Goal: Information Seeking & Learning: Learn about a topic

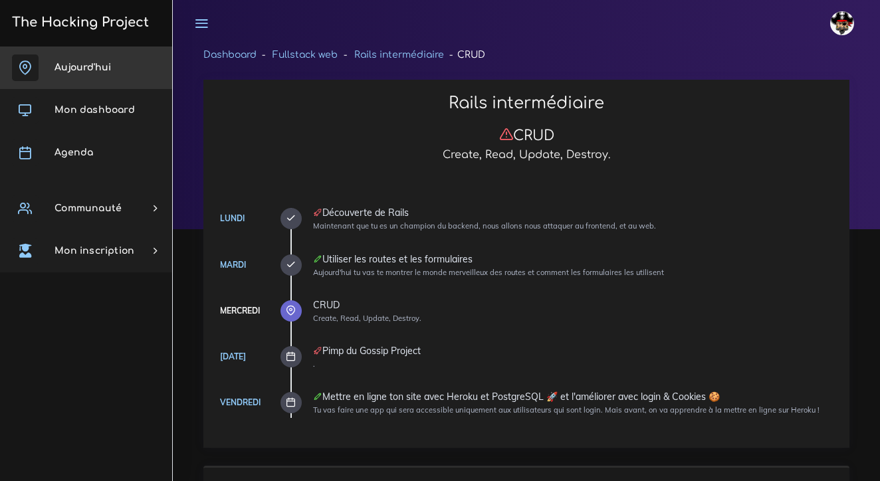
click at [96, 72] on link "Aujourd'hui" at bounding box center [86, 68] width 172 height 43
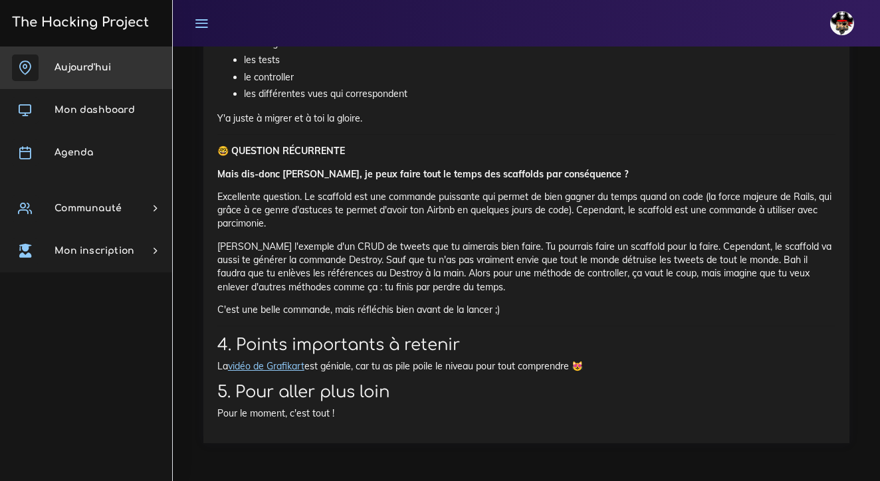
click at [114, 62] on link "Aujourd'hui" at bounding box center [86, 68] width 172 height 43
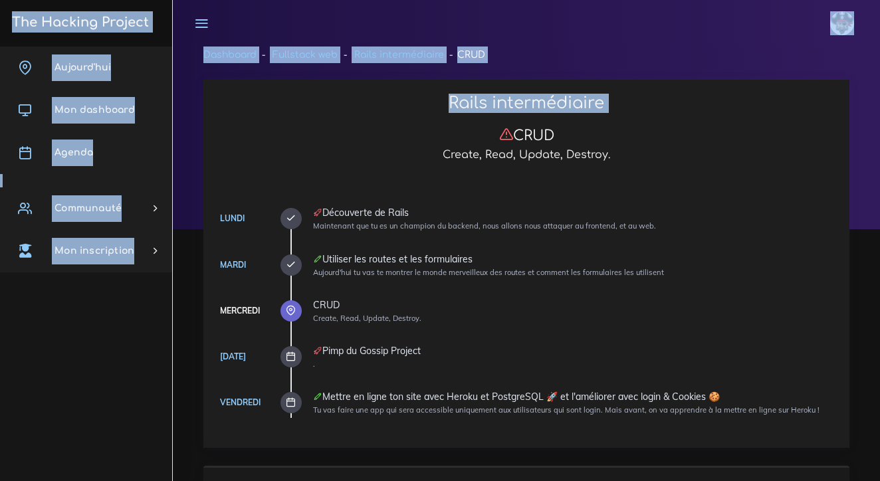
click at [267, 127] on body "johanna Éditer profil Lier son compte Zone à risques Déconnexion The Hacking Pr…" at bounding box center [440, 240] width 880 height 481
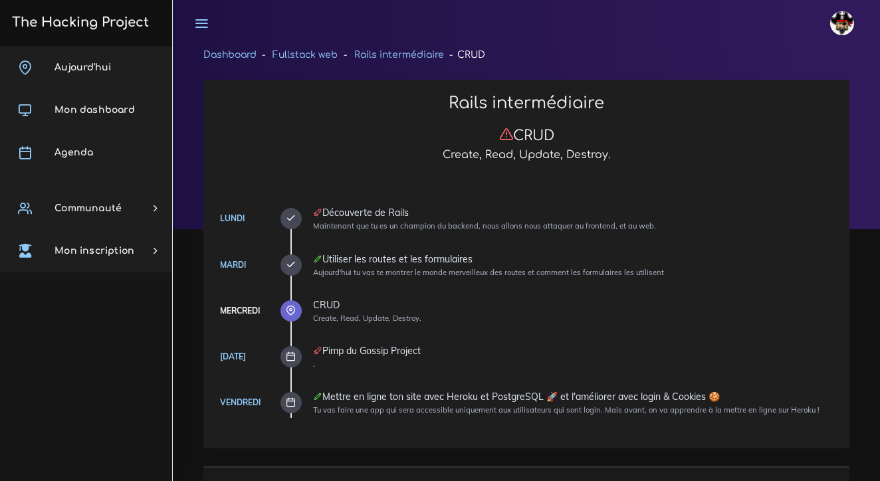
click at [267, 148] on div "Rails intermédiaire CRUD Create, Read, Update, Destroy." at bounding box center [526, 130] width 638 height 73
click at [289, 306] on icon at bounding box center [291, 311] width 10 height 10
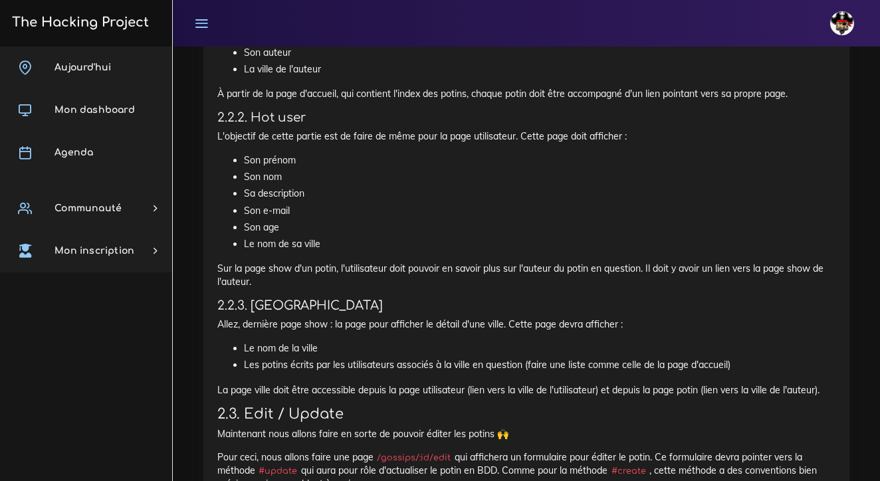
scroll to position [1333, 0]
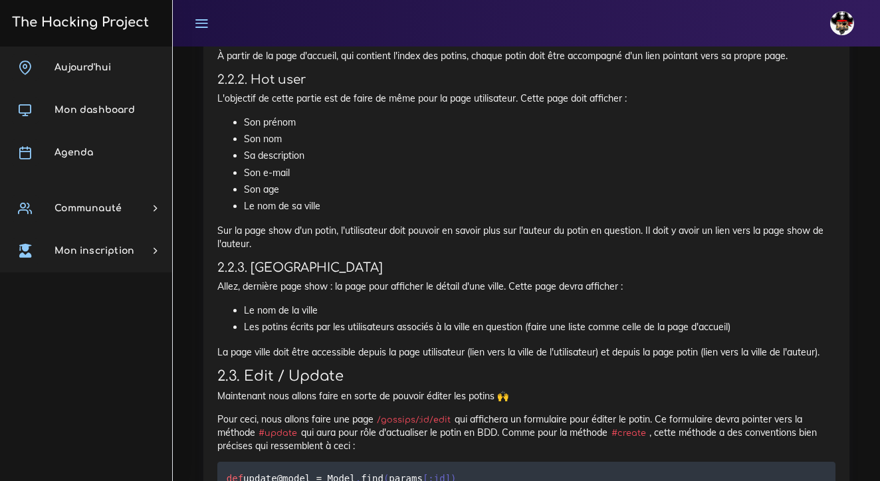
click at [367, 92] on p "L'objectif de cette partie est de faire de même pour la page utilisateur. Cette…" at bounding box center [526, 98] width 618 height 13
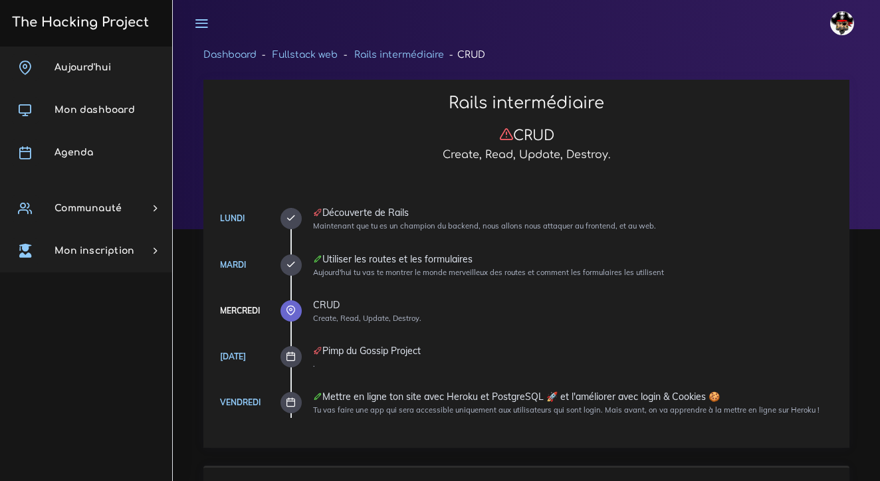
scroll to position [0, 0]
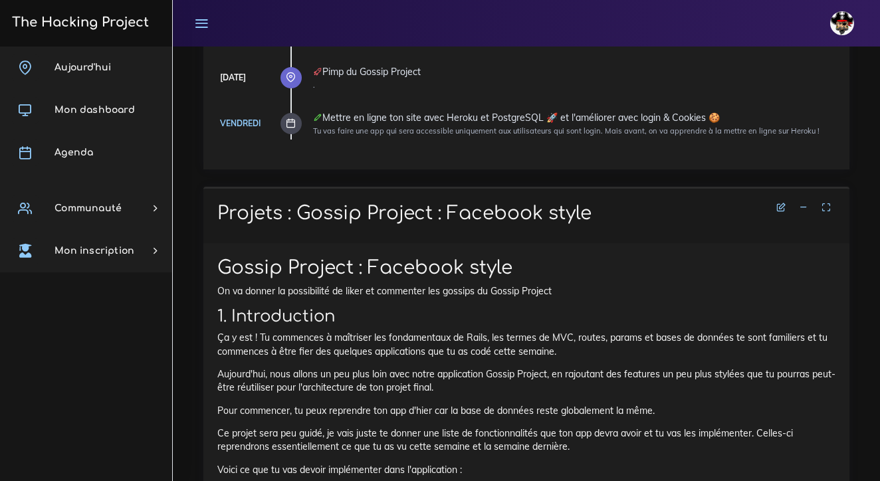
scroll to position [303, 0]
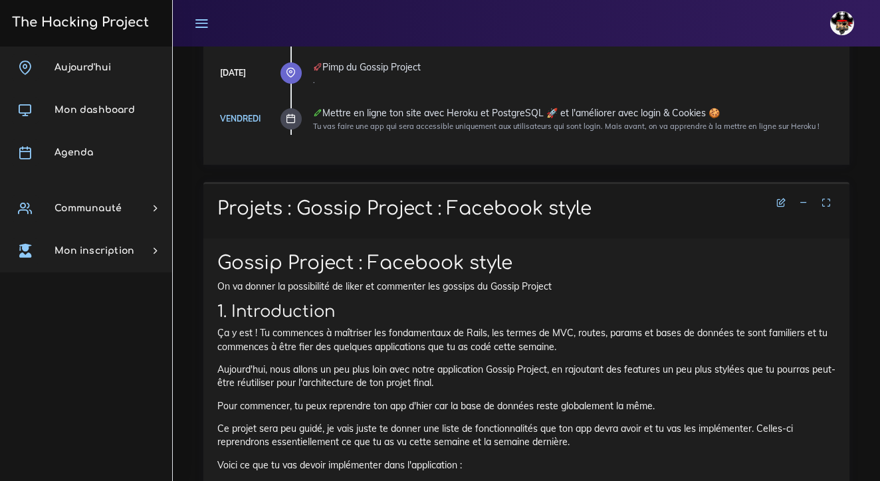
click at [804, 203] on icon at bounding box center [803, 202] width 9 height 9
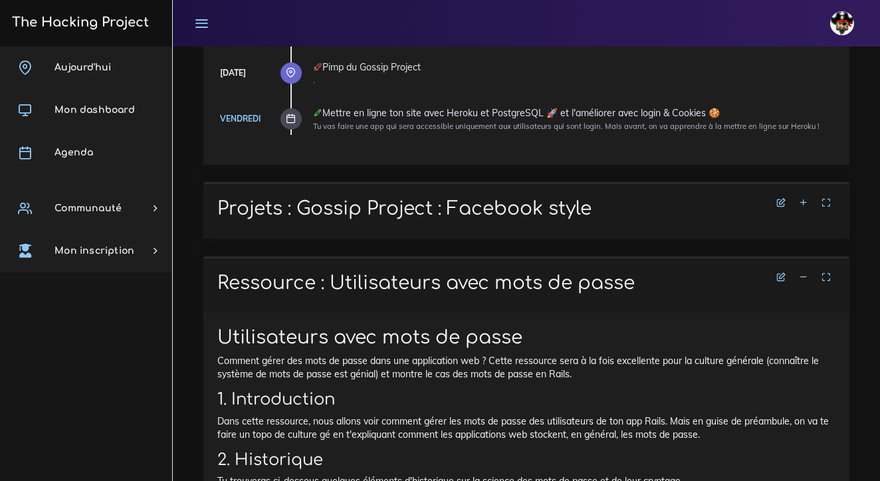
click at [802, 273] on icon at bounding box center [803, 277] width 9 height 9
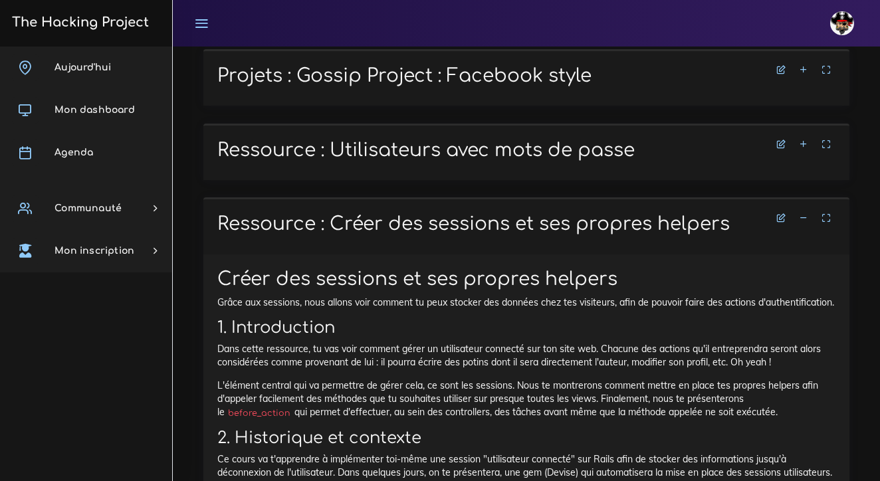
scroll to position [436, 0]
click at [806, 214] on icon at bounding box center [803, 217] width 9 height 9
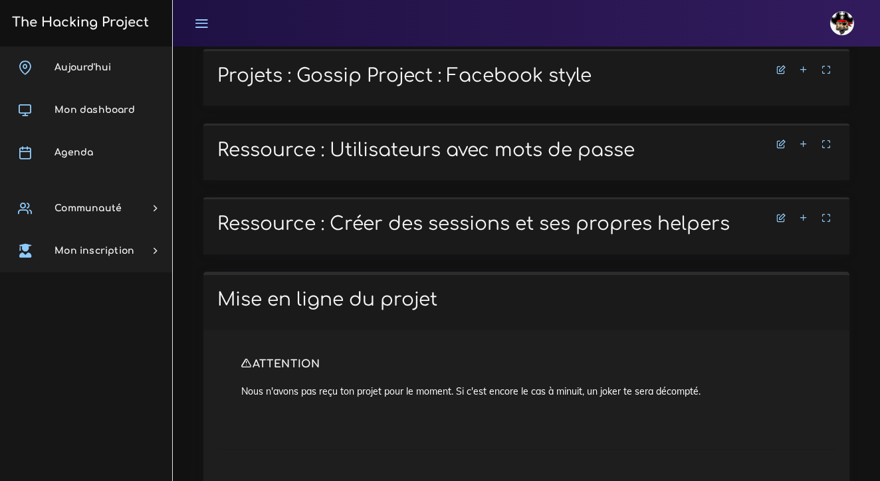
click at [806, 214] on icon at bounding box center [803, 217] width 9 height 9
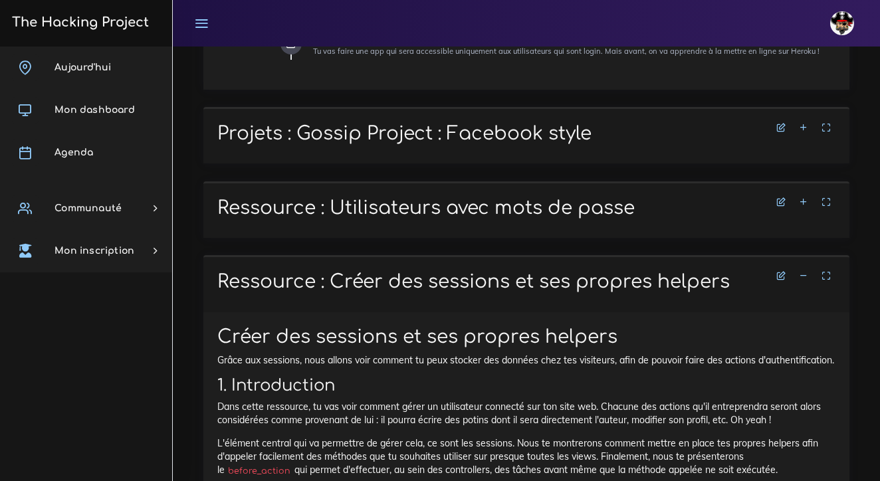
scroll to position [379, 0]
click at [806, 202] on icon at bounding box center [803, 201] width 9 height 9
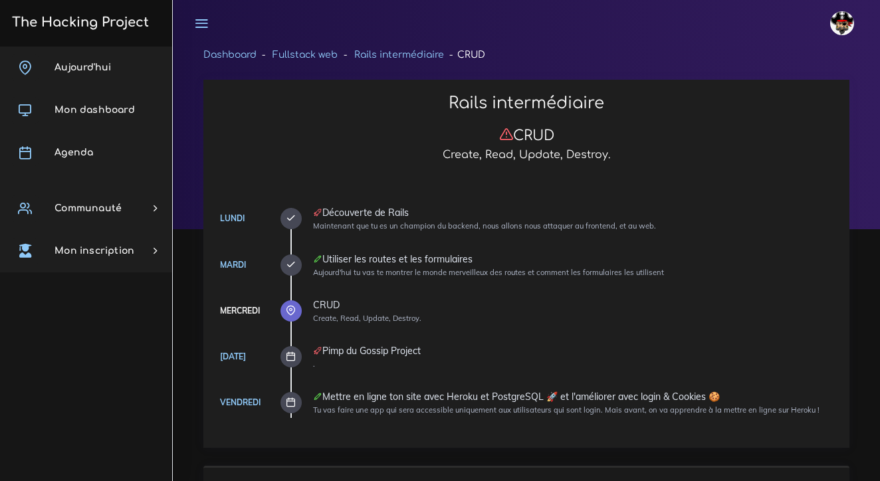
click at [296, 269] on icon at bounding box center [291, 265] width 10 height 10
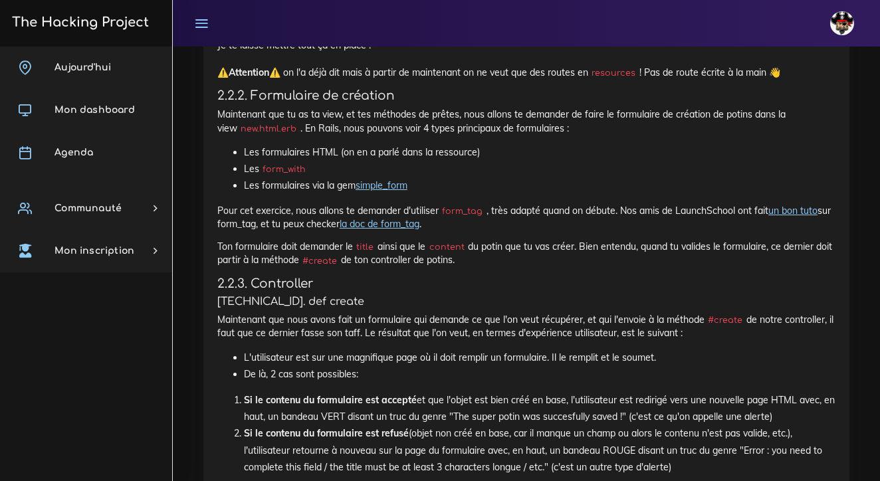
scroll to position [1044, 0]
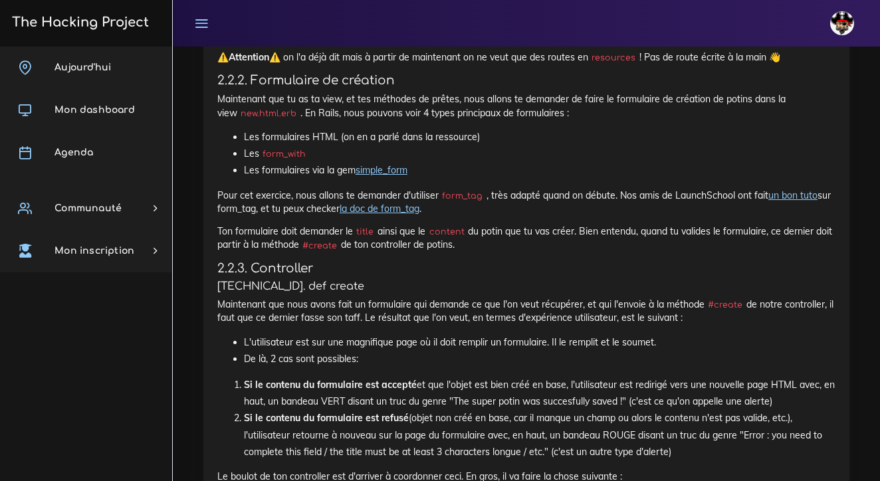
click at [530, 281] on h5 "[TECHNICAL_ID]. def create" at bounding box center [526, 287] width 618 height 13
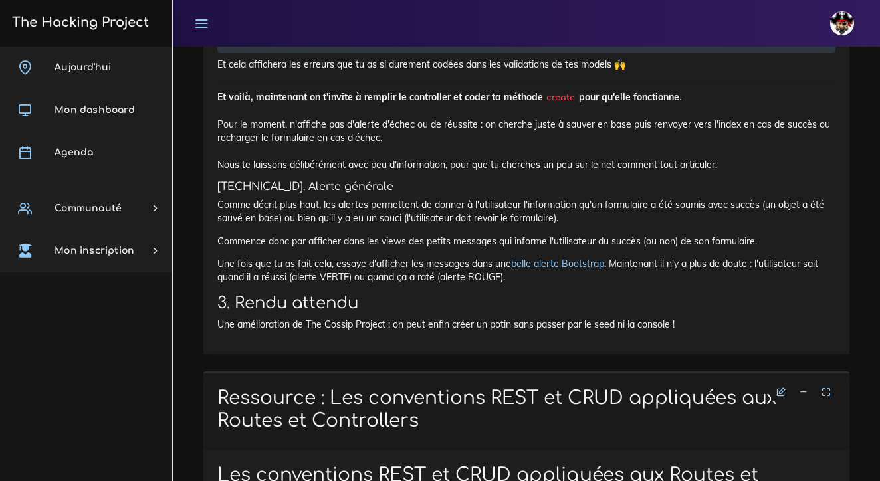
scroll to position [2072, 0]
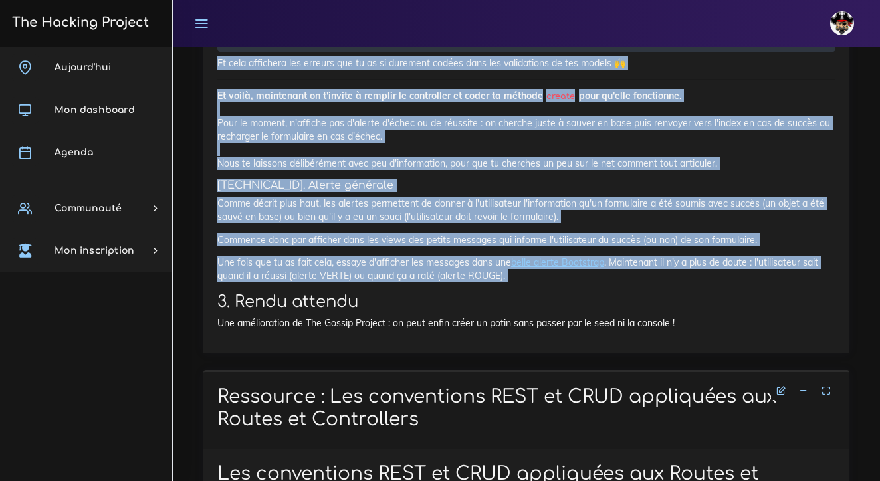
drag, startPoint x: 217, startPoint y: 217, endPoint x: 379, endPoint y: 331, distance: 197.5
copy div "8.6.4.1. lor ipsumd Sitametcon adi elit seddo eius te incididunt utl etdolor ma…"
